Goal: Task Accomplishment & Management: Manage account settings

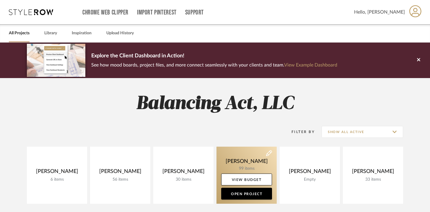
click at [236, 165] on link at bounding box center [246, 174] width 60 height 57
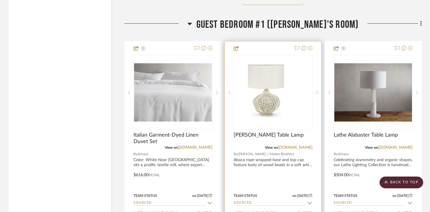
scroll to position [3484, 0]
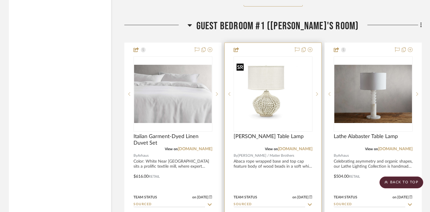
click at [273, 93] on img "0" at bounding box center [273, 94] width 78 height 58
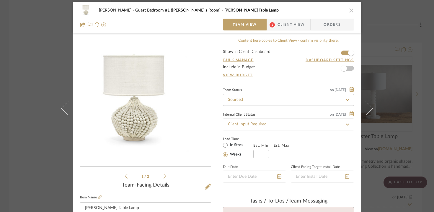
scroll to position [0, 0]
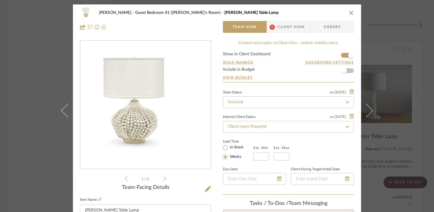
click at [292, 23] on span "Client View" at bounding box center [290, 27] width 27 height 12
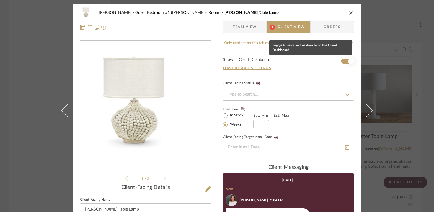
click at [348, 63] on span "button" at bounding box center [351, 61] width 6 height 6
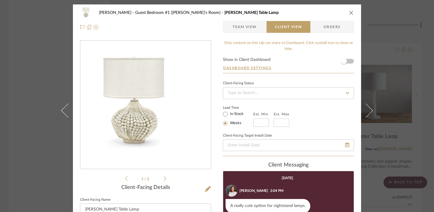
click at [350, 13] on icon "close" at bounding box center [351, 12] width 5 height 5
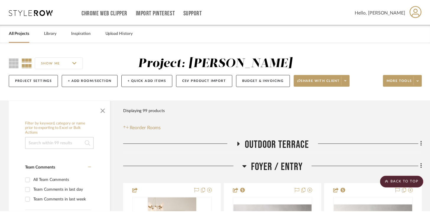
scroll to position [3484, 0]
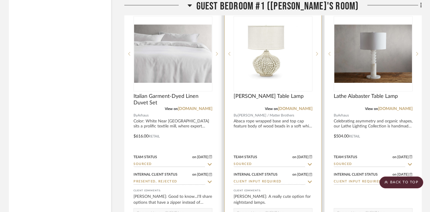
scroll to position [3523, 0]
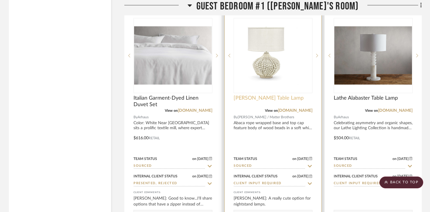
click at [264, 95] on span "[PERSON_NAME] Table Lamp" at bounding box center [268, 98] width 70 height 6
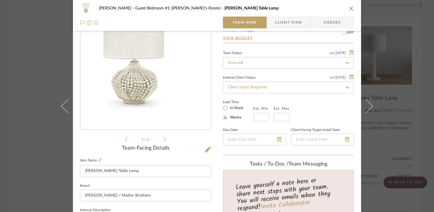
scroll to position [0, 0]
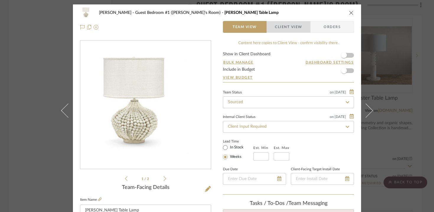
click at [297, 29] on span "Client View" at bounding box center [288, 27] width 27 height 12
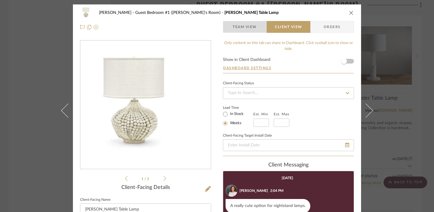
click at [259, 24] on span "Team View" at bounding box center [244, 27] width 43 height 12
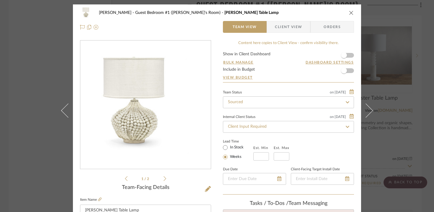
click at [350, 14] on icon "close" at bounding box center [351, 12] width 5 height 5
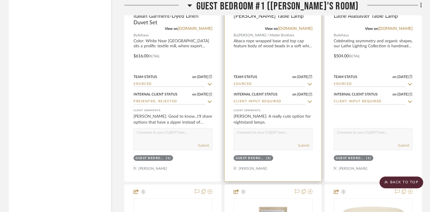
scroll to position [3605, 0]
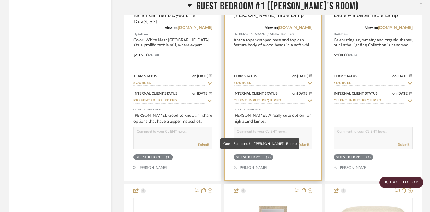
click at [254, 155] on div "Guest Bedroom #1 ([PERSON_NAME]'s Room)" at bounding box center [249, 157] width 29 height 4
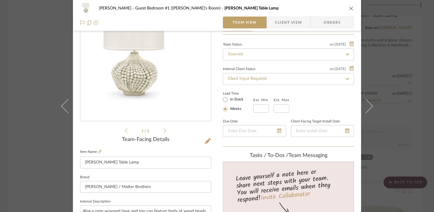
scroll to position [49, 0]
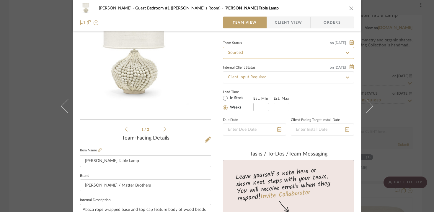
click at [321, 57] on input "Sourced" at bounding box center [288, 53] width 131 height 12
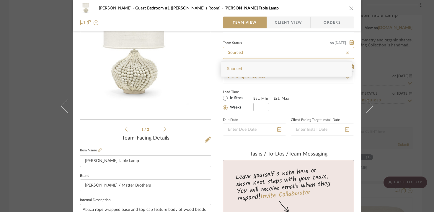
click at [322, 54] on input "Sourced" at bounding box center [288, 53] width 131 height 12
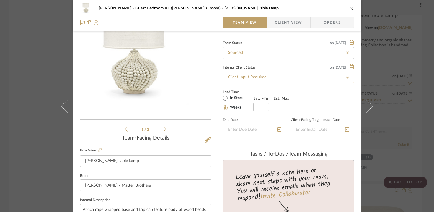
click at [312, 75] on input "Client Input Required" at bounding box center [288, 77] width 131 height 12
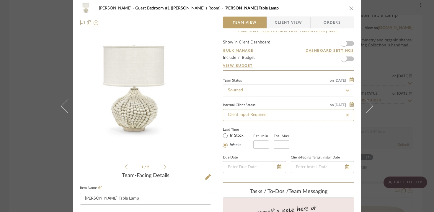
scroll to position [0, 0]
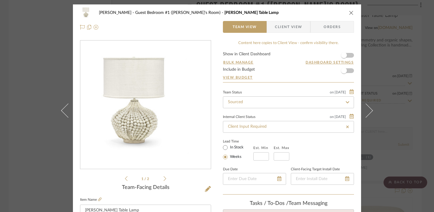
click at [224, 12] on span "[PERSON_NAME] Table Lamp" at bounding box center [251, 13] width 54 height 4
click at [306, 32] on span "Client View" at bounding box center [288, 27] width 43 height 12
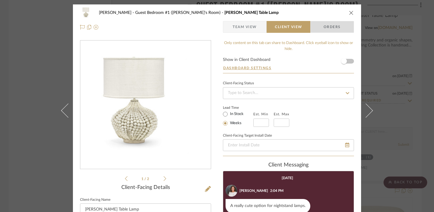
click at [322, 26] on span "Orders" at bounding box center [332, 27] width 30 height 12
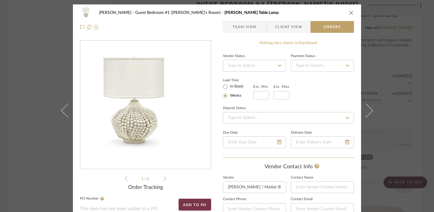
click at [247, 29] on span "Team View" at bounding box center [244, 27] width 24 height 12
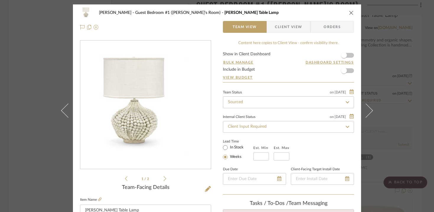
click at [350, 13] on icon "close" at bounding box center [351, 12] width 5 height 5
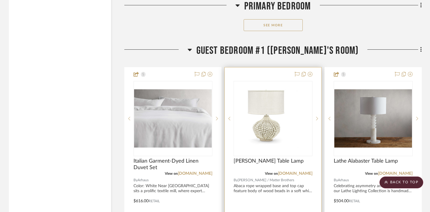
scroll to position [3458, 0]
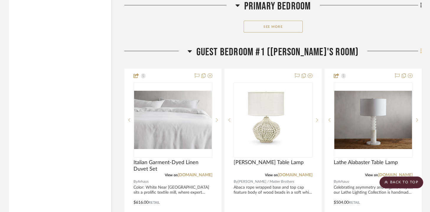
click at [419, 47] on fa-icon at bounding box center [420, 52] width 4 height 10
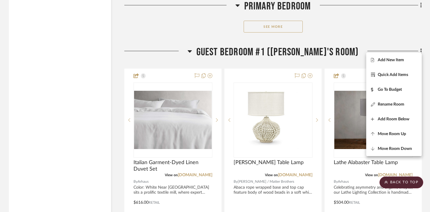
click at [337, 58] on div at bounding box center [215, 106] width 430 height 212
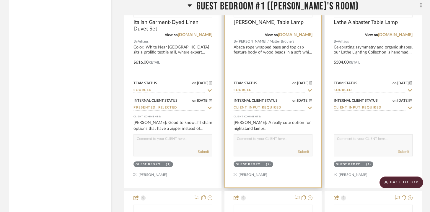
scroll to position [3598, 0]
click at [256, 125] on div "[PERSON_NAME]: A really cute option for nightstand lamps." at bounding box center [272, 125] width 79 height 12
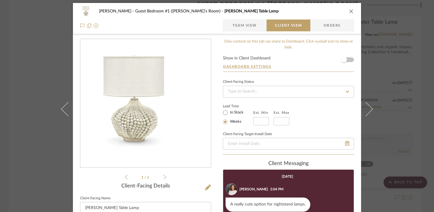
scroll to position [0, 0]
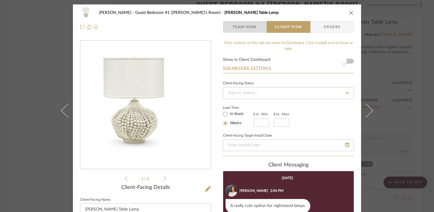
click at [252, 29] on span "Team View" at bounding box center [244, 27] width 24 height 12
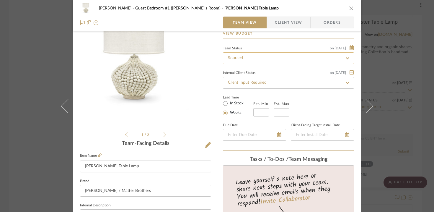
scroll to position [47, 0]
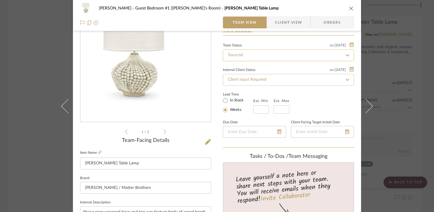
click at [284, 58] on input "Sourced" at bounding box center [288, 55] width 131 height 12
click at [346, 44] on div "on 7/31/2025" at bounding box center [342, 44] width 24 height 5
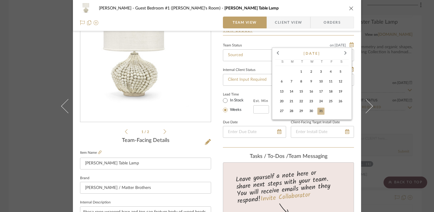
click at [280, 44] on div at bounding box center [217, 106] width 434 height 212
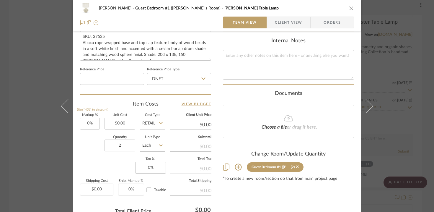
scroll to position [337, 0]
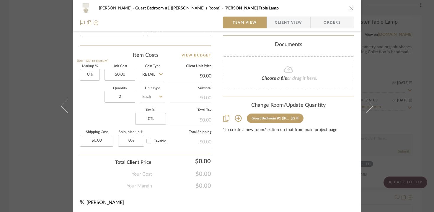
click at [349, 5] on div "Lisa Hughes Guest Bedroom #1 (Penny's Room) Palecek Table Lamp" at bounding box center [217, 8] width 274 height 12
click at [350, 6] on button "close" at bounding box center [350, 8] width 5 height 5
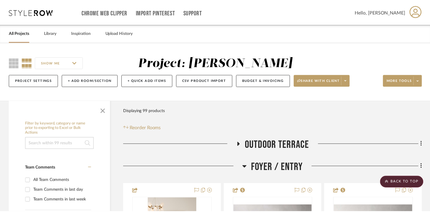
scroll to position [3598, 0]
